Goal: Transaction & Acquisition: Purchase product/service

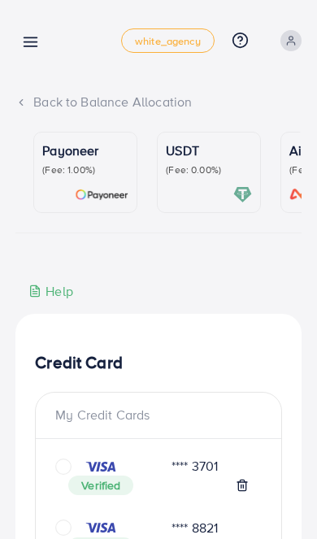
scroll to position [0, 241]
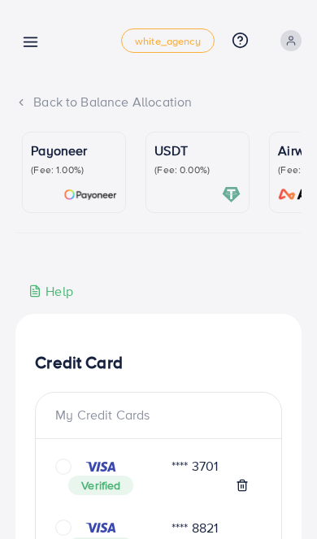
click at [188, 167] on p "(Fee: 0.00%)" at bounding box center [198, 169] width 86 height 13
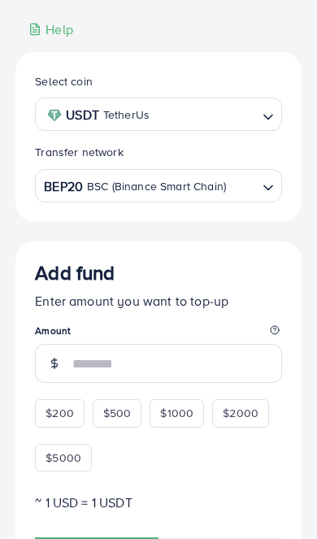
scroll to position [265, 0]
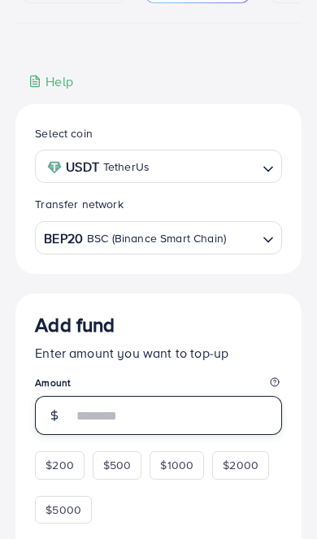
click at [169, 412] on input "number" at bounding box center [177, 415] width 210 height 39
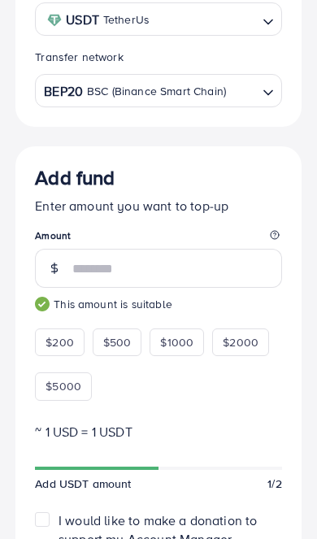
scroll to position [354, 0]
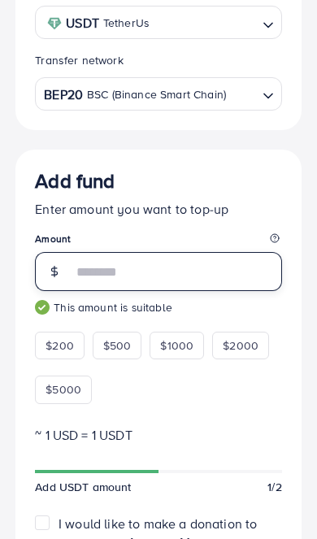
click at [161, 276] on input "***" at bounding box center [177, 271] width 210 height 39
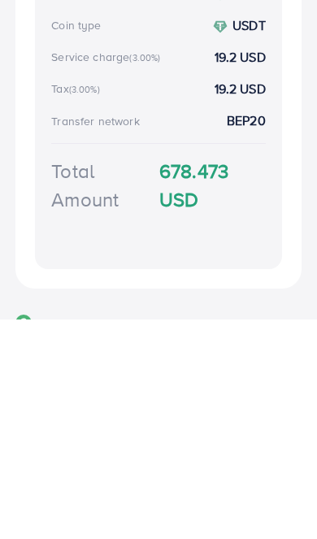
scroll to position [877, 0]
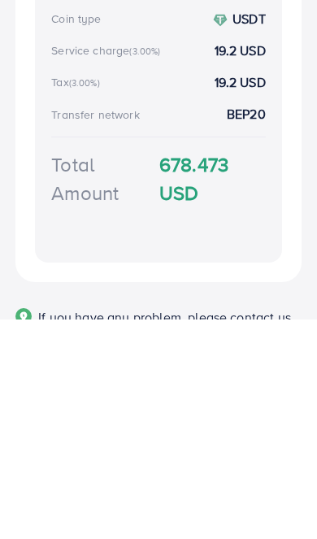
type input "***"
click at [206, 370] on strong "678.473 USD" at bounding box center [212, 398] width 107 height 57
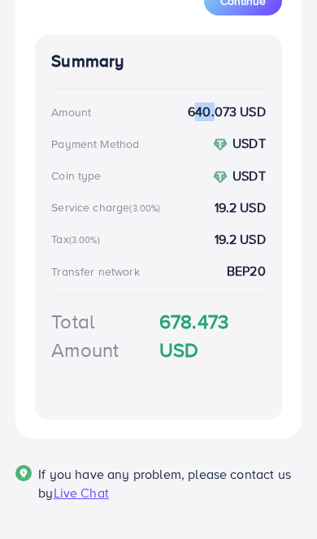
click at [249, 356] on strong "678.473 USD" at bounding box center [212, 335] width 107 height 57
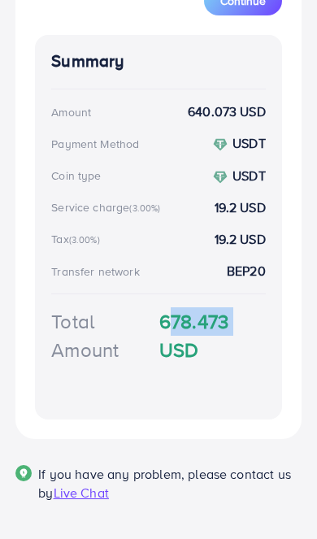
copy strong "678.473"
click at [211, 394] on div "Total Amount 678.473 USD" at bounding box center [158, 355] width 215 height 96
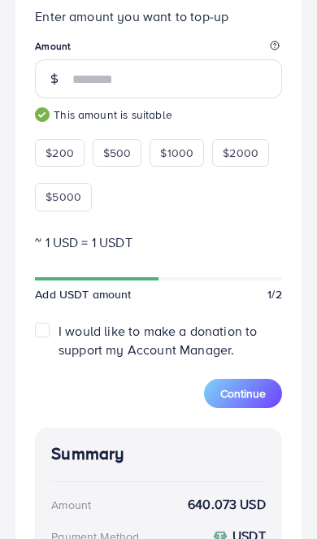
scroll to position [546, 0]
click at [243, 383] on button "Continue" at bounding box center [243, 393] width 78 height 29
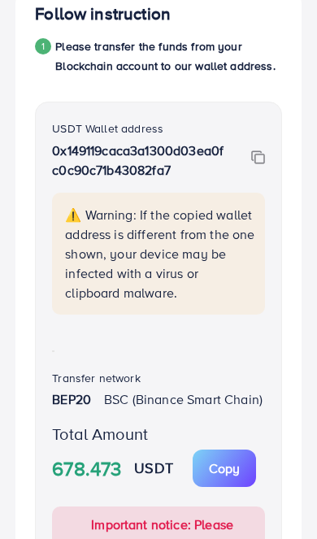
scroll to position [330, 0]
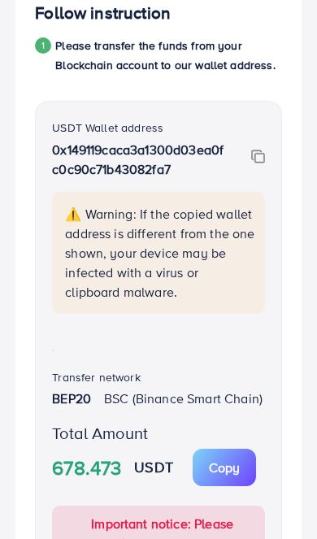
click at [255, 164] on img at bounding box center [258, 157] width 14 height 15
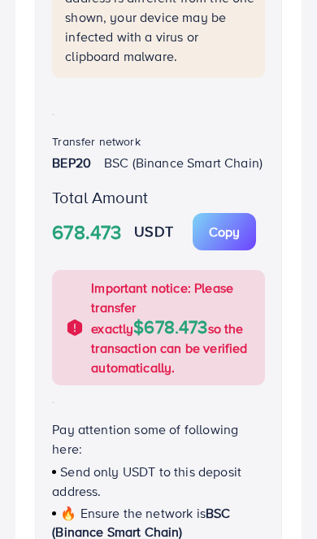
scroll to position [566, 0]
click at [239, 242] on p "Copy" at bounding box center [224, 232] width 31 height 20
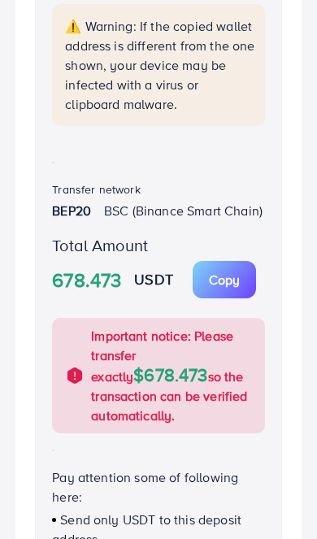
scroll to position [516, 0]
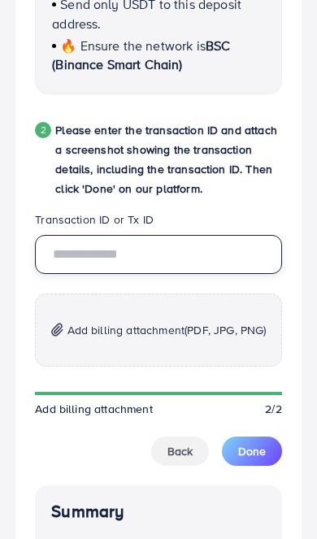
click at [172, 274] on input "text" at bounding box center [158, 254] width 247 height 39
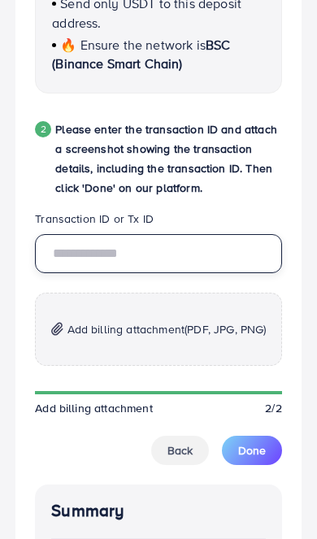
scroll to position [1034, 0]
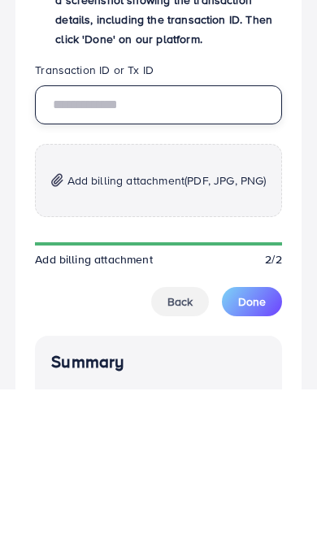
click at [147, 235] on input "text" at bounding box center [158, 254] width 247 height 39
paste input "**********"
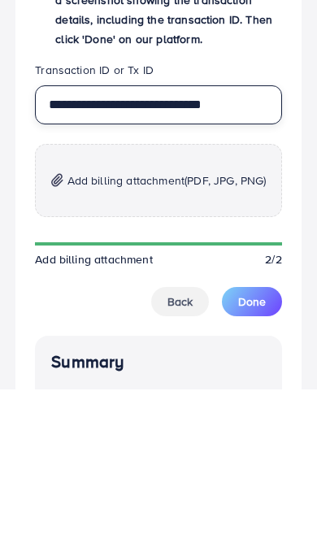
click at [145, 235] on input "**********" at bounding box center [158, 254] width 247 height 39
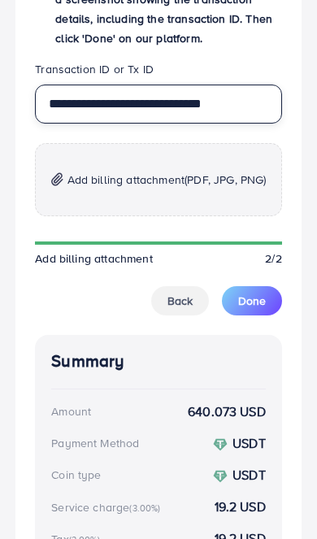
type input "**********"
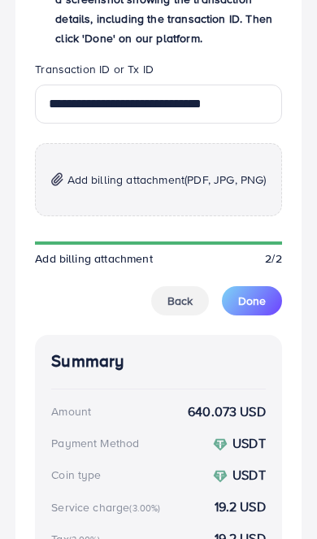
click at [185, 188] on span "(PDF, JPG, PNG)" at bounding box center [225, 180] width 81 height 16
click at [207, 216] on p "Add billing attachment (PDF, JPG, PNG)" at bounding box center [158, 179] width 247 height 73
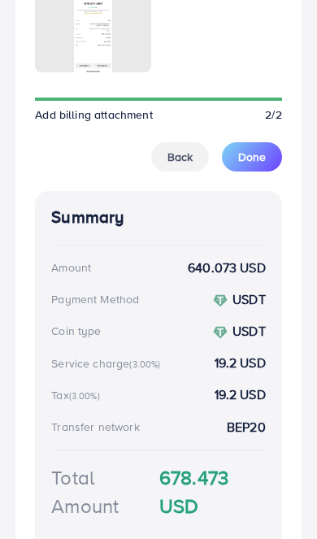
scroll to position [1423, 0]
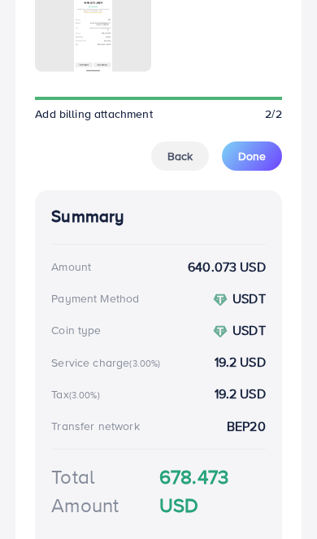
click at [263, 164] on span "Done" at bounding box center [252, 156] width 28 height 16
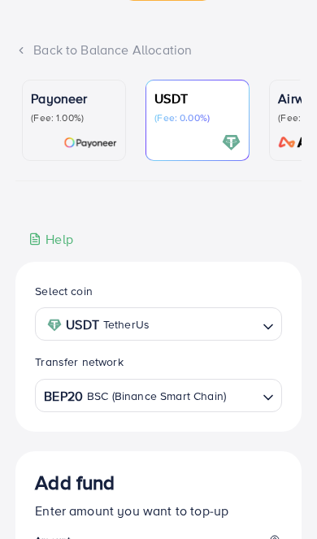
scroll to position [51, 0]
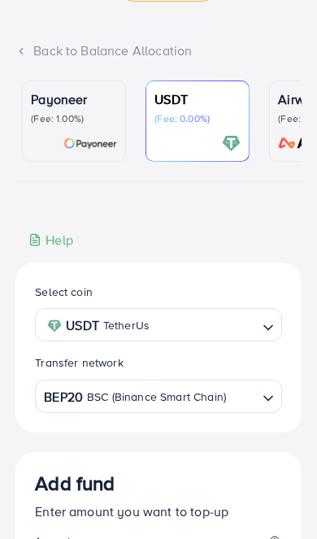
click at [242, 395] on input "Search for option" at bounding box center [242, 396] width 28 height 25
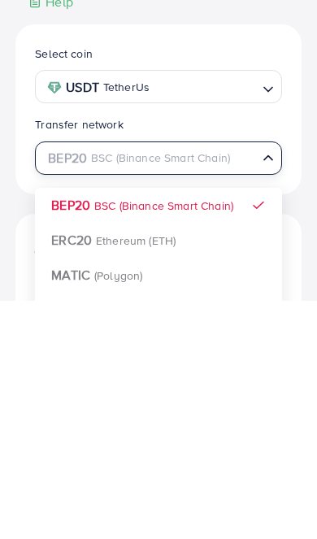
click at [79, 384] on input "Search for option" at bounding box center [149, 396] width 214 height 25
click at [255, 384] on input "Search for option" at bounding box center [149, 396] width 214 height 25
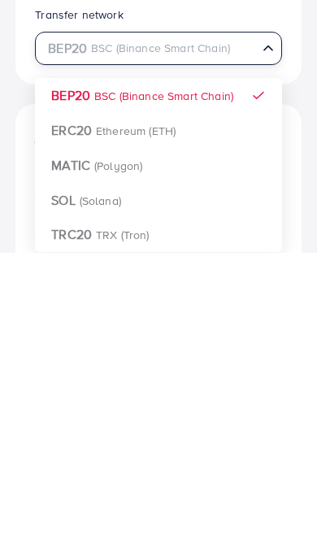
scroll to position [114, 0]
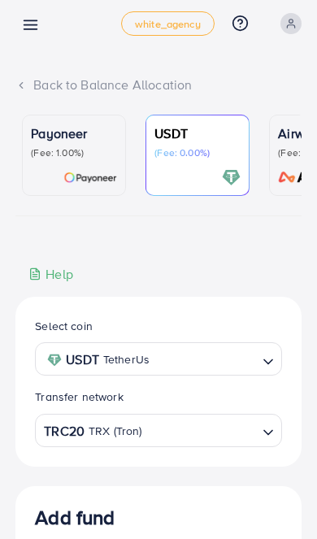
scroll to position [0, 0]
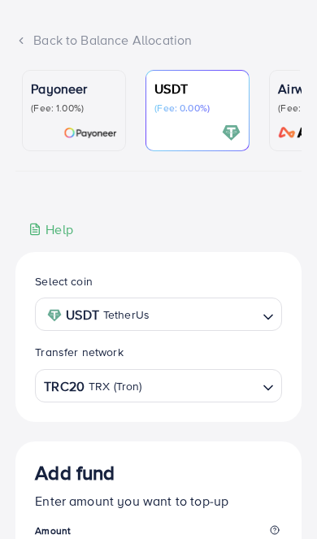
click at [209, 388] on input "Search for option" at bounding box center [200, 385] width 112 height 25
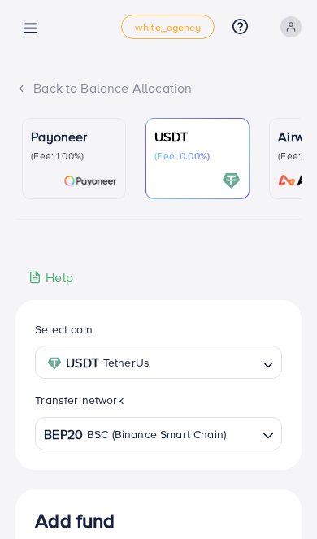
scroll to position [0, 0]
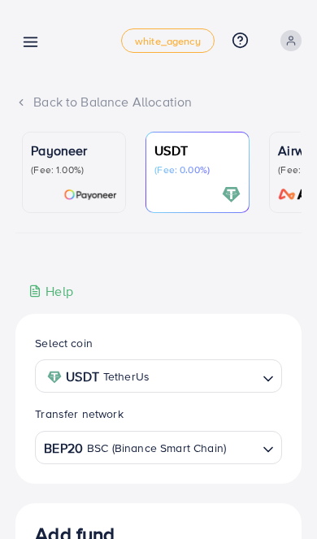
click at [31, 38] on line at bounding box center [30, 38] width 13 height 0
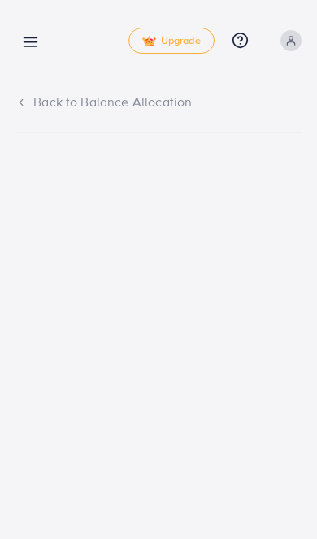
click at [36, 39] on icon at bounding box center [30, 41] width 17 height 17
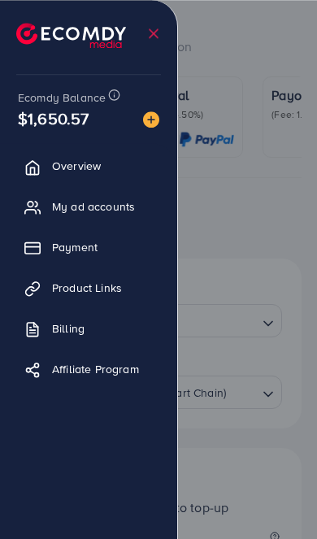
scroll to position [55, 0]
click at [254, 262] on div at bounding box center [158, 323] width 317 height 647
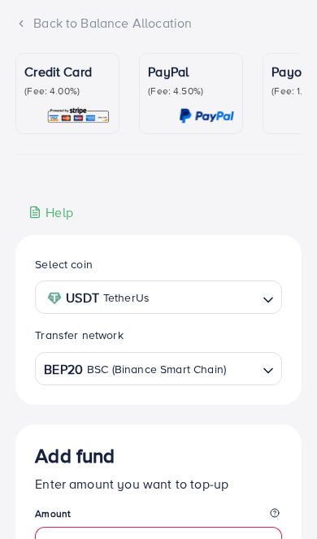
scroll to position [0, 0]
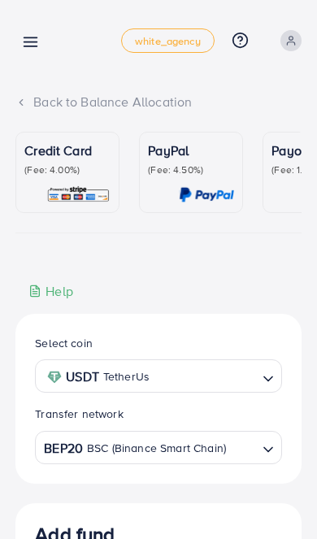
click at [31, 41] on icon at bounding box center [30, 41] width 17 height 17
